Goal: Task Accomplishment & Management: Use online tool/utility

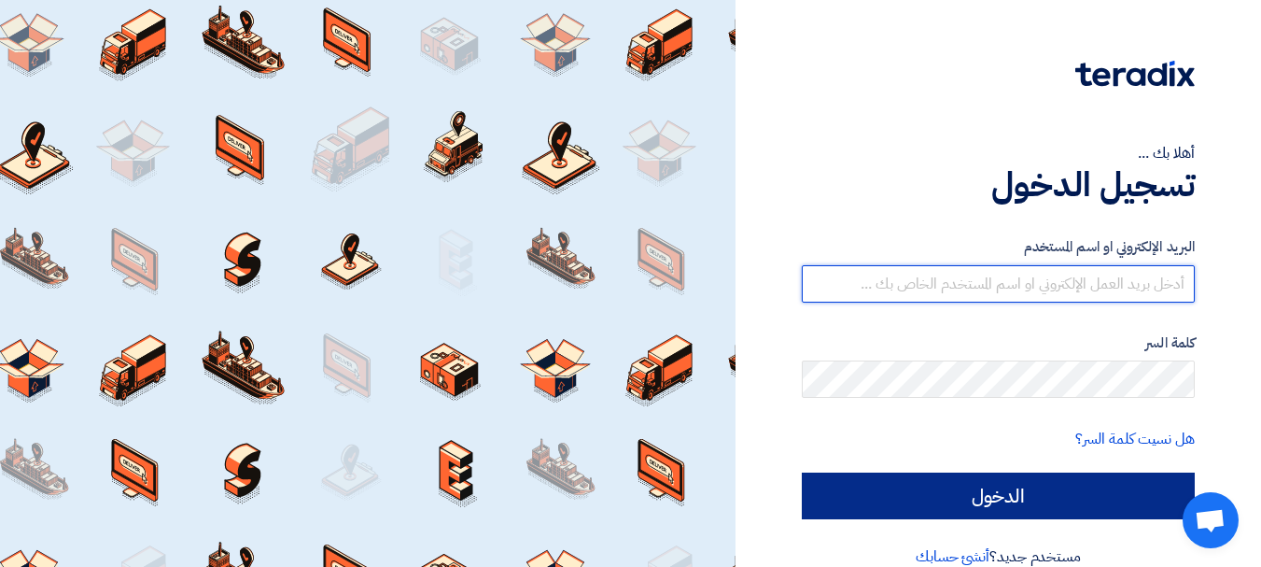
type input "[EMAIL_ADDRESS][DOMAIN_NAME]"
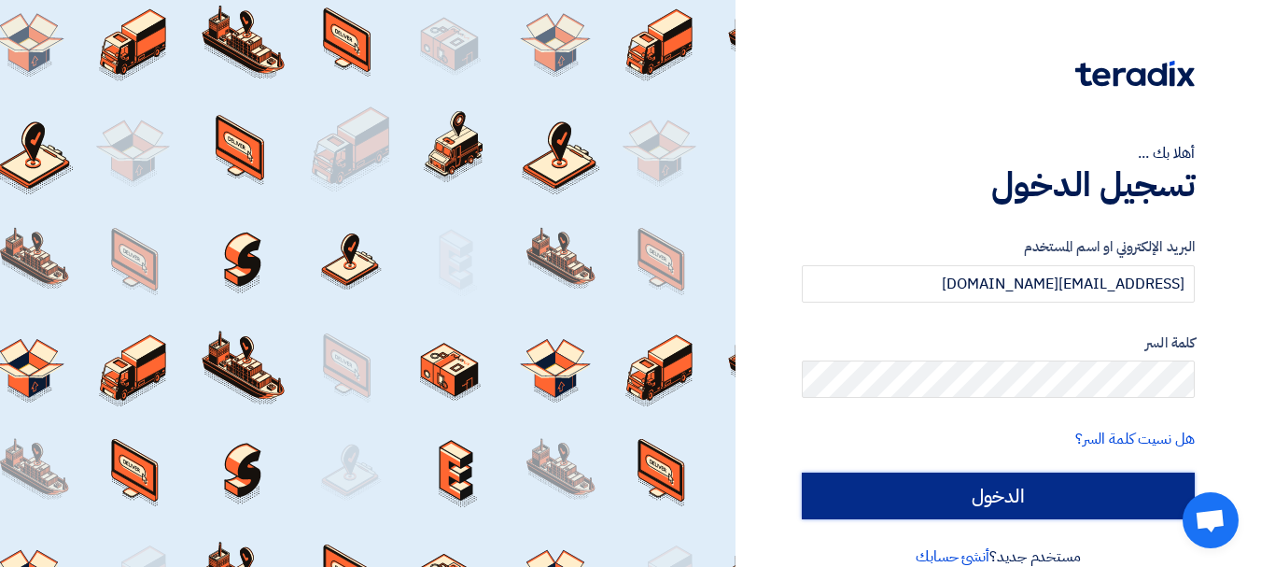
click at [1011, 487] on input "الدخول" at bounding box center [998, 495] width 393 height 47
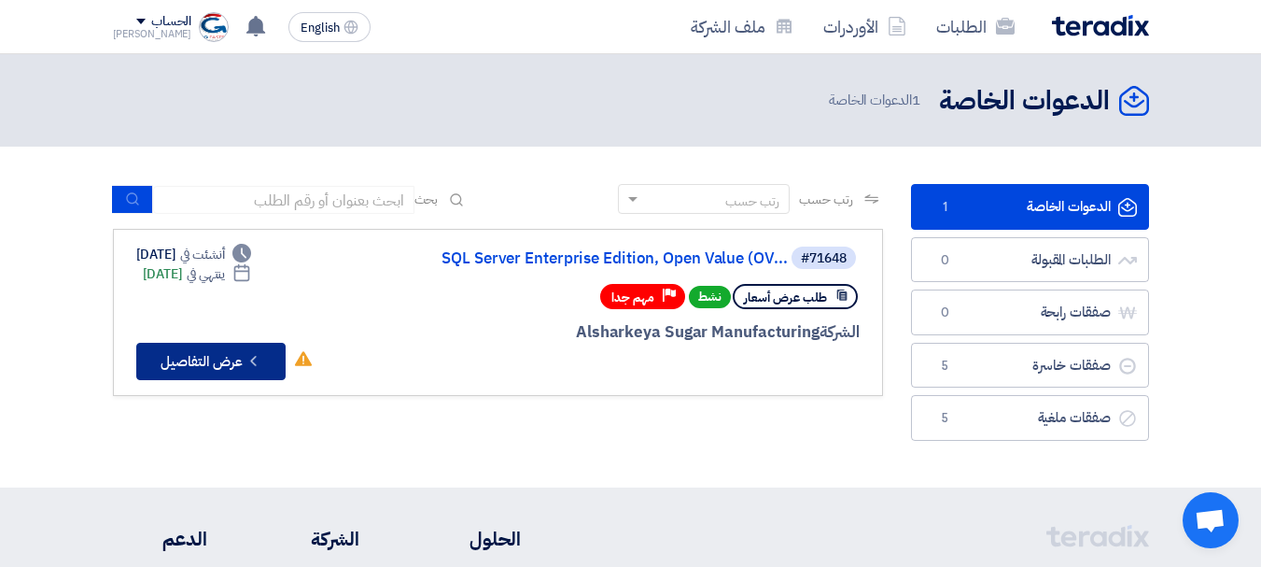
click at [253, 354] on icon "Check details" at bounding box center [254, 361] width 18 height 18
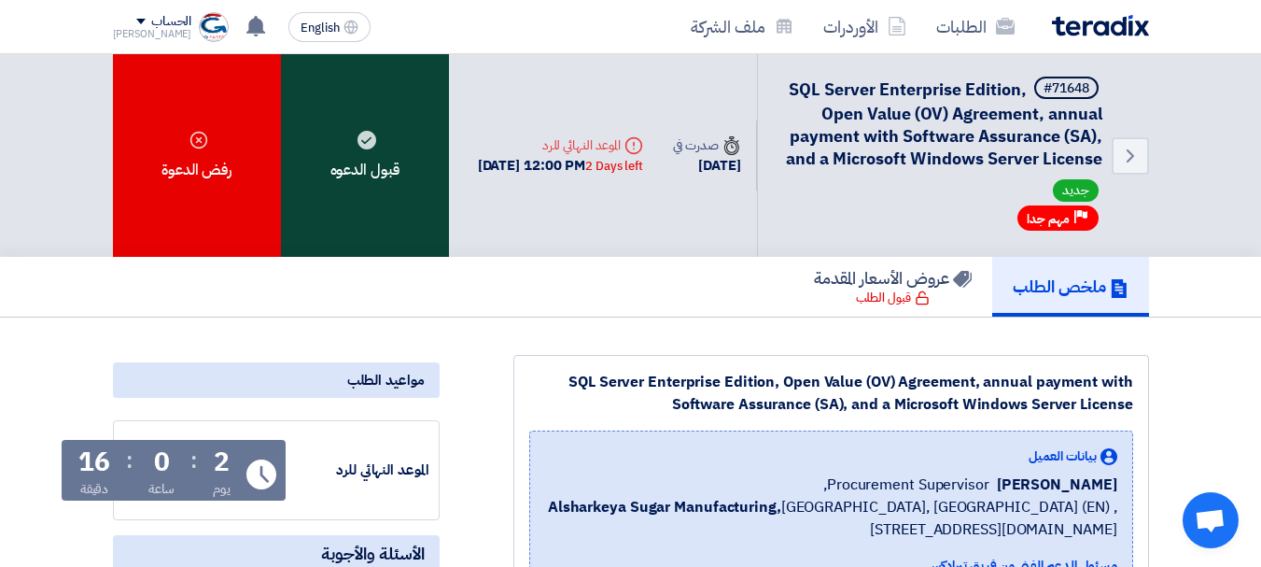
click at [374, 175] on div "قبول الدعوه" at bounding box center [365, 155] width 168 height 203
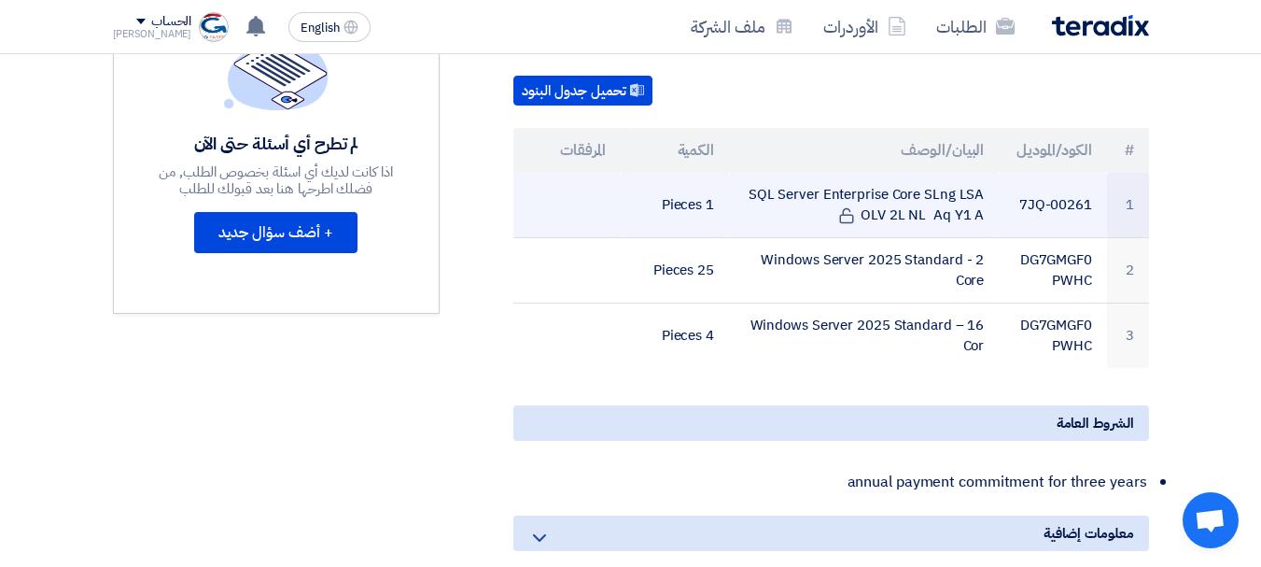
scroll to position [610, 0]
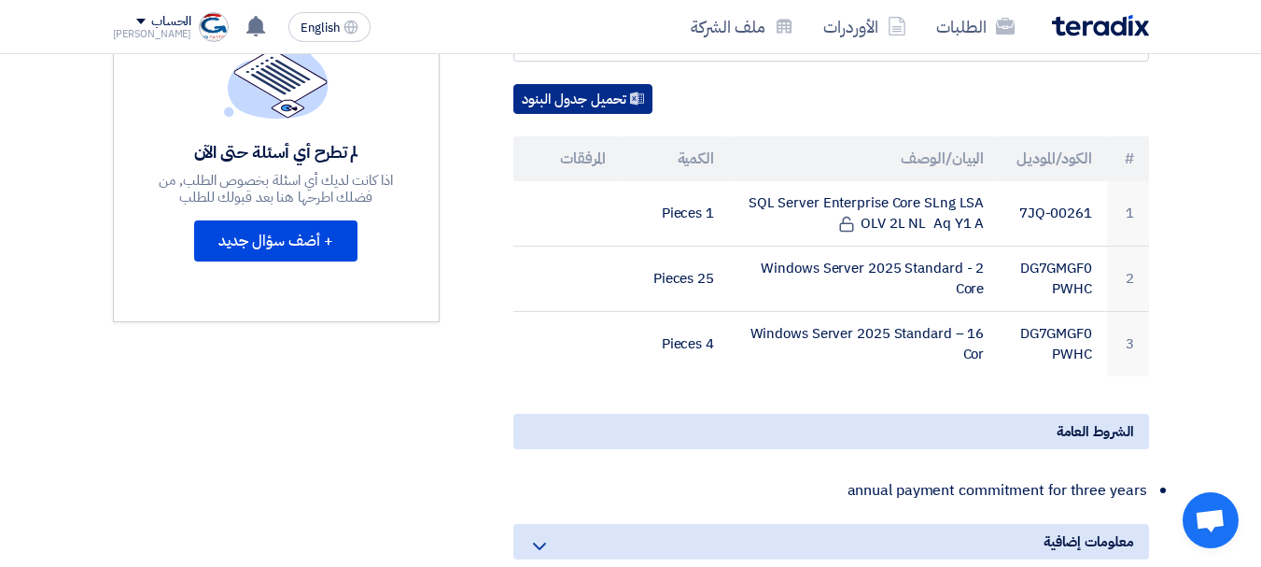
click at [582, 93] on button "تحميل جدول البنود" at bounding box center [582, 99] width 139 height 30
